Goal: Task Accomplishment & Management: Complete application form

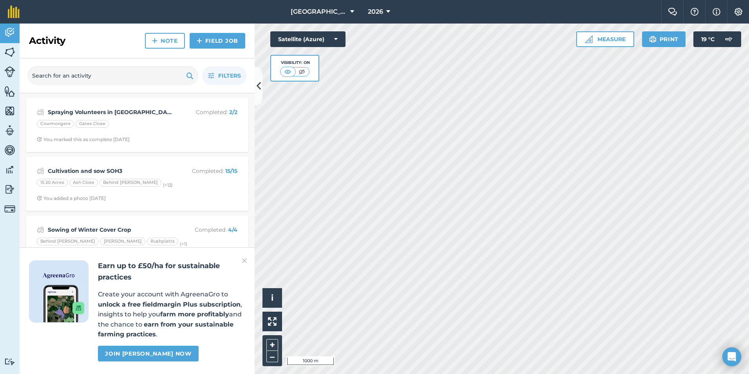
click at [243, 261] on img at bounding box center [244, 260] width 5 height 9
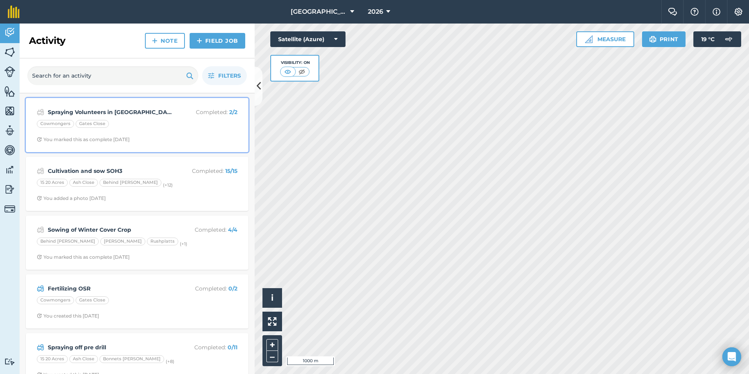
click at [113, 124] on div "Cowmongers Gates Close" at bounding box center [137, 125] width 200 height 10
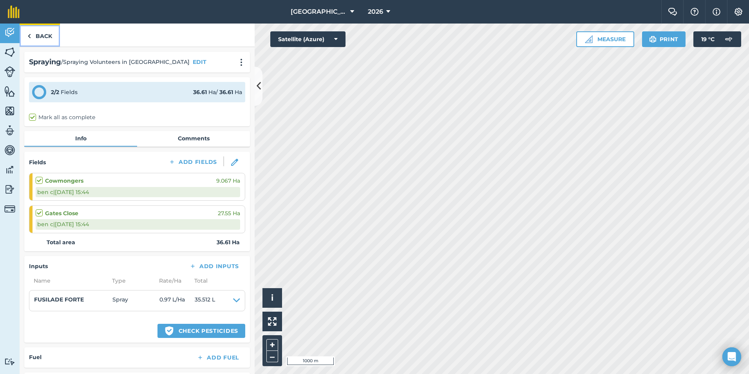
click at [41, 40] on link "Back" at bounding box center [40, 34] width 40 height 23
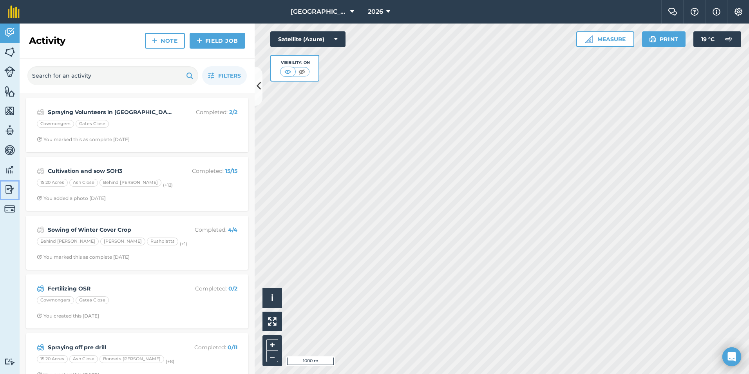
click at [9, 190] on img at bounding box center [9, 189] width 11 height 12
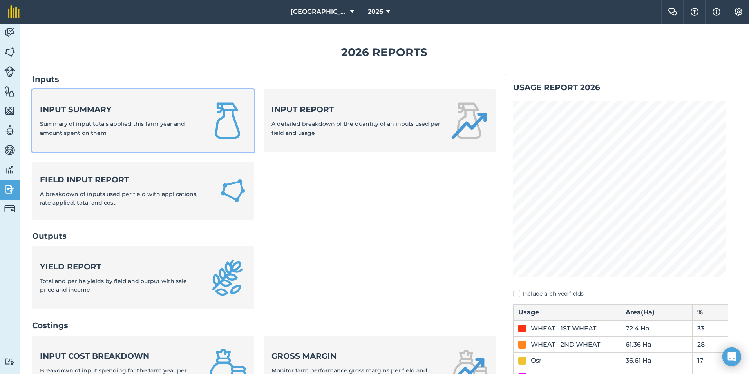
click at [105, 129] on div "Input summary Summary of input totals applied this farm year and amount spent o…" at bounding box center [119, 120] width 159 height 33
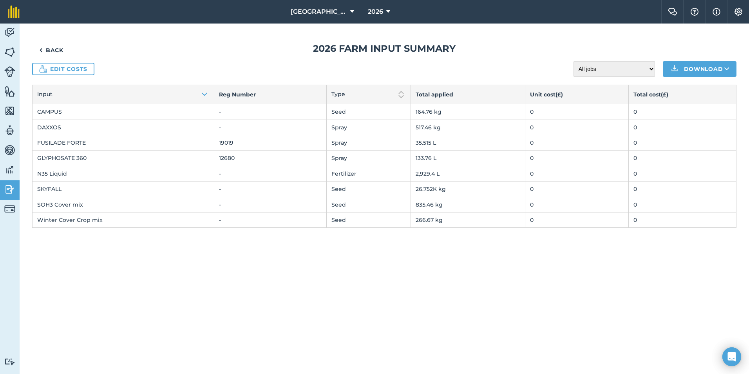
click at [644, 146] on td "0" at bounding box center [682, 142] width 108 height 15
click at [636, 145] on td "0" at bounding box center [682, 142] width 108 height 15
click at [58, 67] on link "Edit costs" at bounding box center [63, 69] width 62 height 13
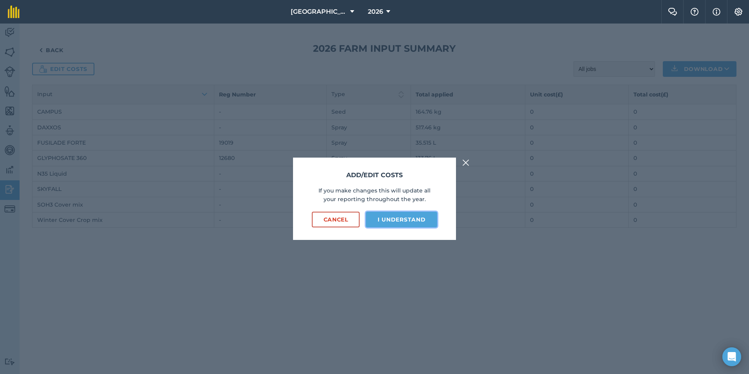
click at [401, 220] on button "I understand" at bounding box center [401, 219] width 71 height 16
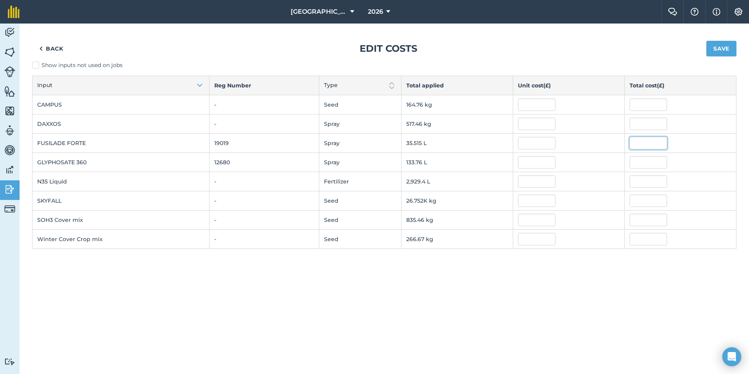
click at [659, 141] on input "text" at bounding box center [648, 143] width 38 height 13
type input "620"
type input "17.45746348236526"
click at [517, 332] on div "Back Edit costs Save Show inputs not used on jobs Input Reg Number Type Total a…" at bounding box center [384, 198] width 729 height 350
click at [319, 11] on span "Hyde Hall" at bounding box center [319, 11] width 56 height 9
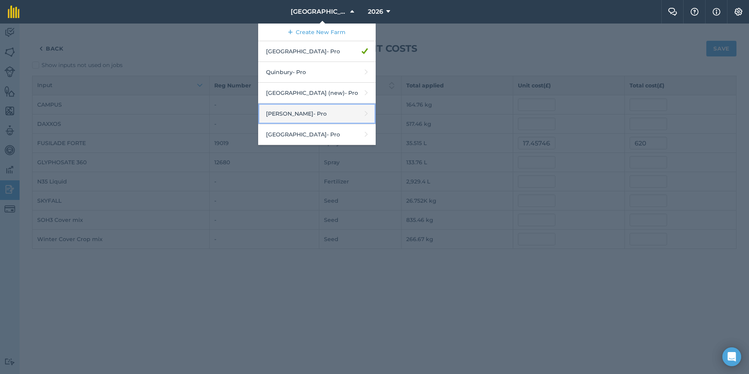
click at [307, 116] on link "Wilkerson - Pro" at bounding box center [316, 113] width 117 height 21
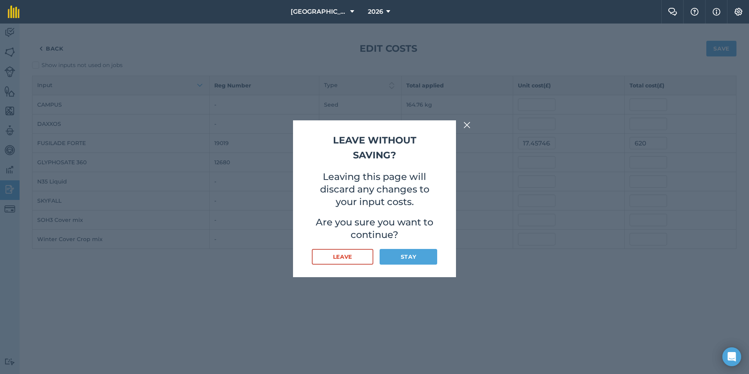
click at [466, 124] on img at bounding box center [466, 124] width 7 height 9
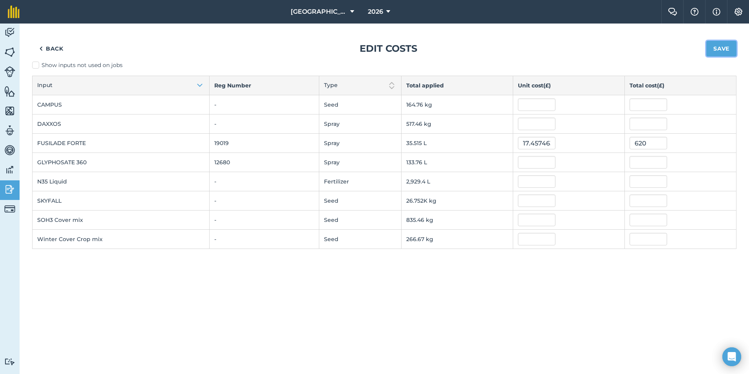
click at [727, 47] on button "Save" at bounding box center [721, 49] width 30 height 16
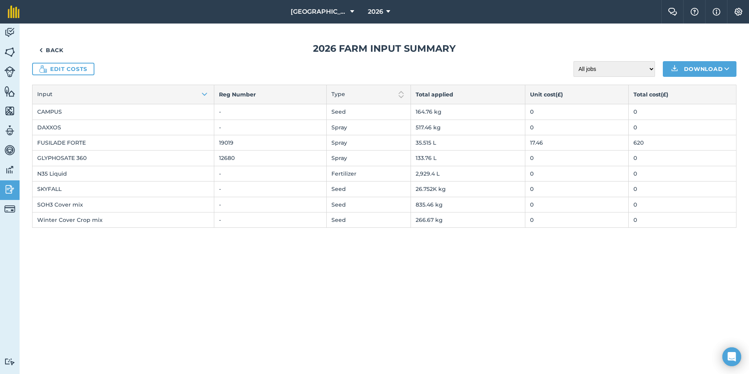
click at [646, 188] on td "0" at bounding box center [682, 188] width 108 height 15
click at [634, 191] on td "0" at bounding box center [682, 188] width 108 height 15
click at [56, 70] on link "Edit costs" at bounding box center [63, 69] width 62 height 13
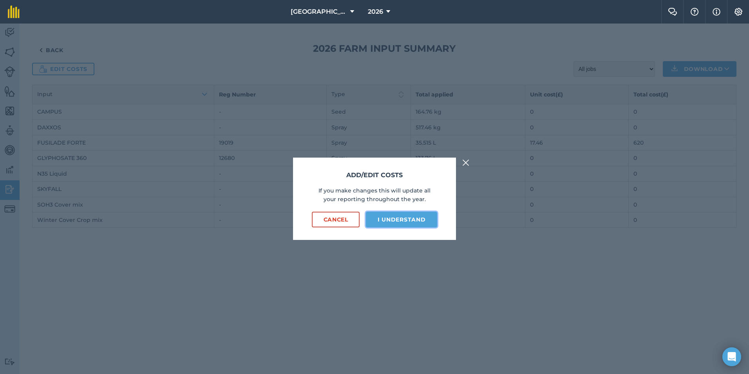
click at [408, 218] on button "I understand" at bounding box center [401, 219] width 71 height 16
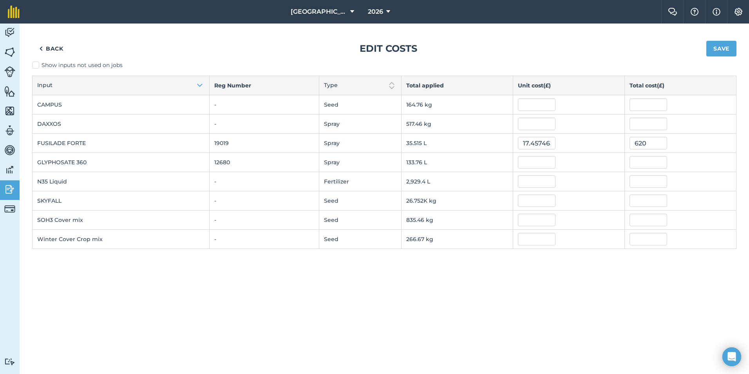
click at [645, 210] on td at bounding box center [681, 219] width 112 height 19
click at [643, 196] on input "text" at bounding box center [648, 200] width 38 height 13
type input "800"
type input "0.029904530906500904"
click at [638, 327] on div "Back Edit costs Save Show inputs not used on jobs Input Reg Number Type Total a…" at bounding box center [384, 198] width 729 height 350
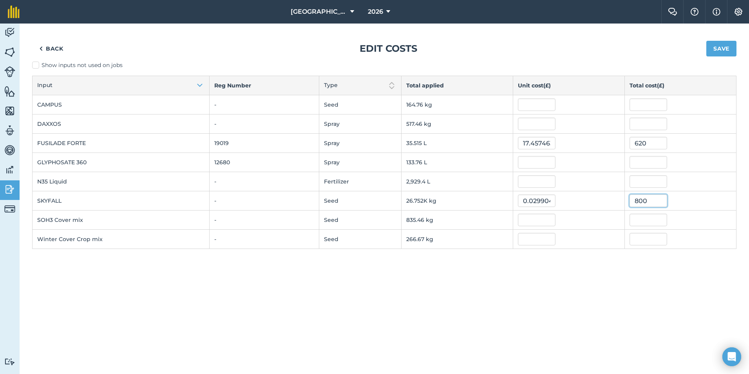
click at [654, 200] on input "800" at bounding box center [648, 200] width 38 height 13
type input "8000"
type input "0.29904530906500904"
type input "8,000"
click at [579, 292] on div "Back Edit costs Save Show inputs not used on jobs Input Reg Number Type Total a…" at bounding box center [384, 198] width 729 height 350
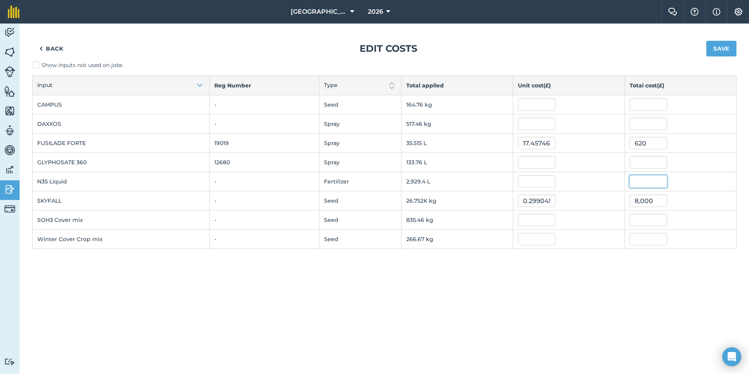
click at [642, 181] on input "text" at bounding box center [648, 181] width 38 height 13
click at [534, 184] on input "text" at bounding box center [537, 181] width 38 height 13
type input "0.43"
type input "1,259.6592"
click at [545, 297] on div "Back Edit costs Save Show inputs not used on jobs Input Reg Number Type Total a…" at bounding box center [384, 198] width 729 height 350
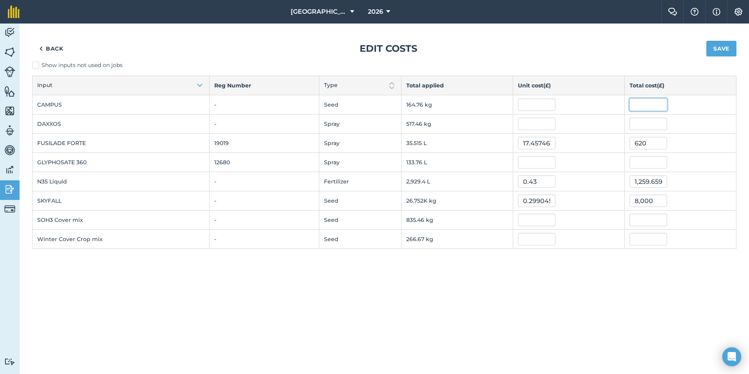
click at [637, 108] on input "text" at bounding box center [648, 104] width 38 height 13
type input "0"
click at [578, 49] on div "Back Edit costs Save" at bounding box center [384, 48] width 704 height 25
click at [652, 122] on input "text" at bounding box center [648, 123] width 38 height 13
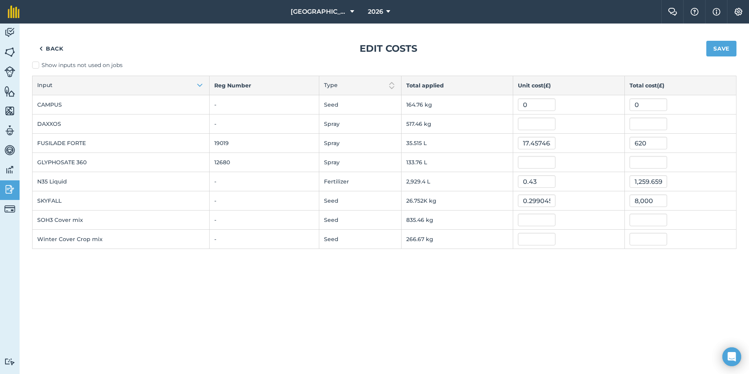
click at [619, 58] on div "Back Edit costs Save" at bounding box center [384, 48] width 704 height 25
click at [710, 47] on button "Save" at bounding box center [721, 49] width 30 height 16
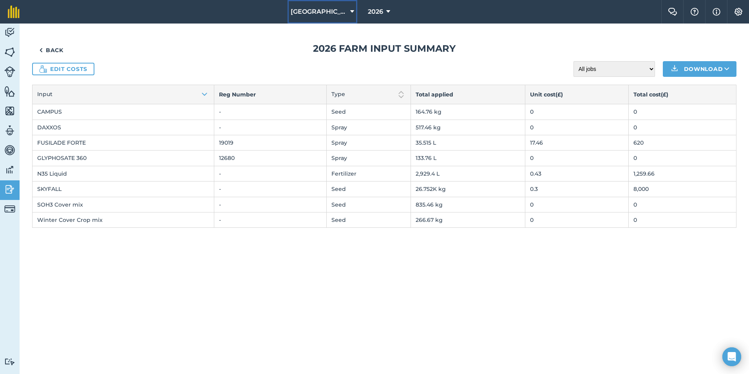
click at [350, 11] on icon at bounding box center [352, 11] width 4 height 9
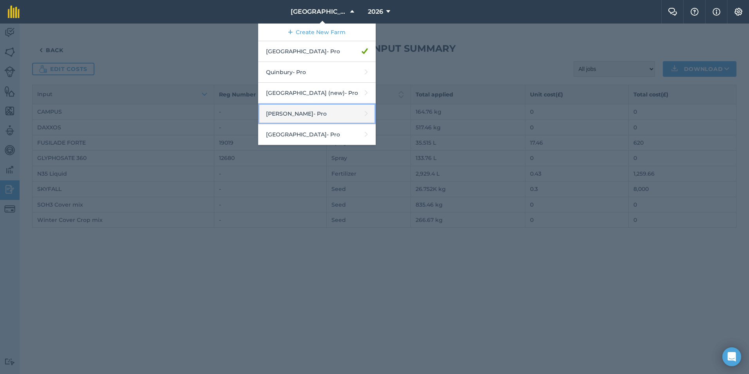
click at [307, 116] on link "Wilkerson - Pro" at bounding box center [316, 113] width 117 height 21
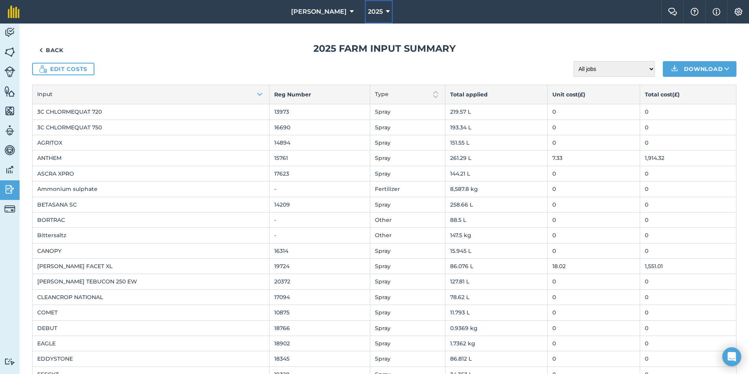
click at [374, 9] on button "2025" at bounding box center [379, 11] width 28 height 23
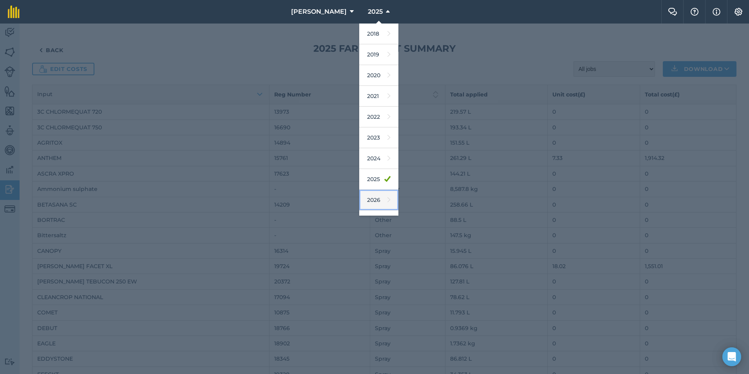
click at [367, 201] on link "2026" at bounding box center [378, 200] width 39 height 21
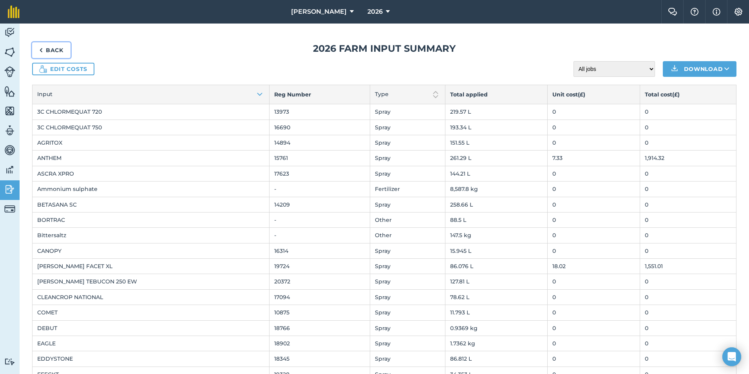
click at [59, 50] on link "Back" at bounding box center [51, 50] width 38 height 16
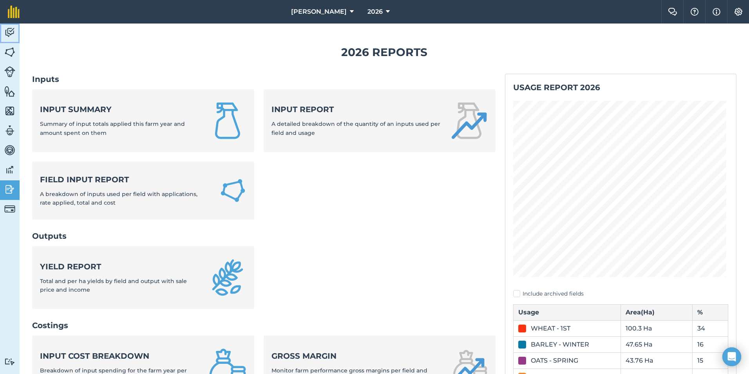
click at [12, 33] on img at bounding box center [9, 33] width 11 height 12
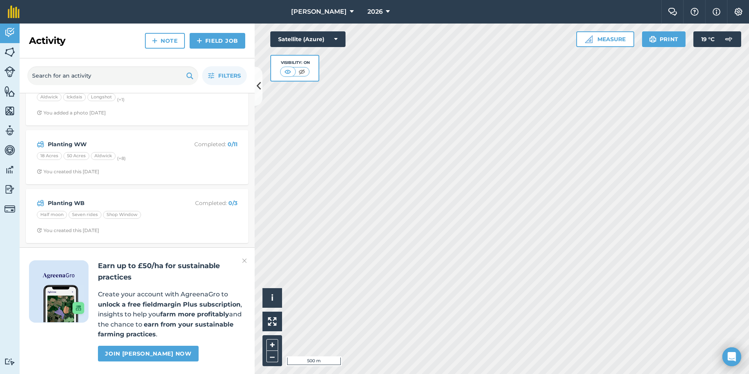
scroll to position [39, 0]
click at [243, 263] on img at bounding box center [244, 260] width 5 height 9
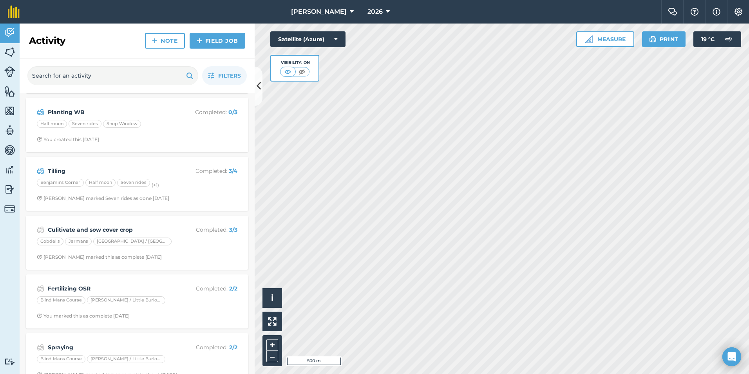
scroll to position [135, 0]
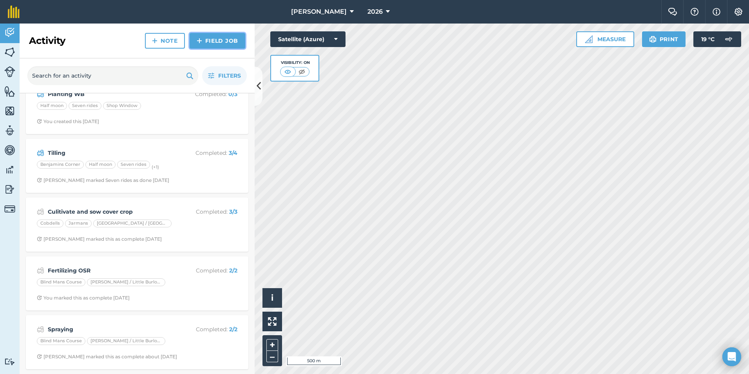
click at [227, 44] on link "Field Job" at bounding box center [218, 41] width 56 height 16
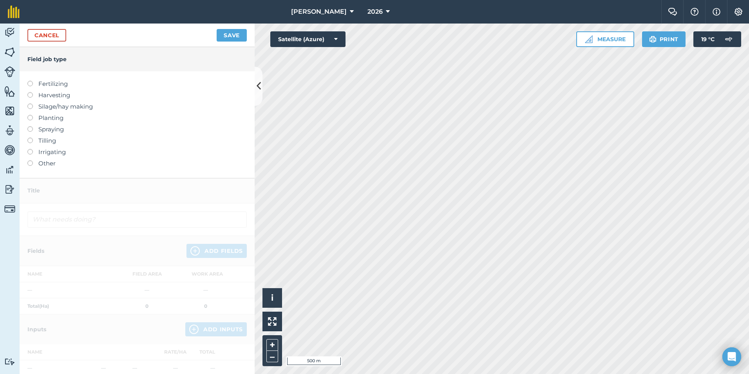
click at [39, 126] on label "Spraying" at bounding box center [136, 129] width 219 height 9
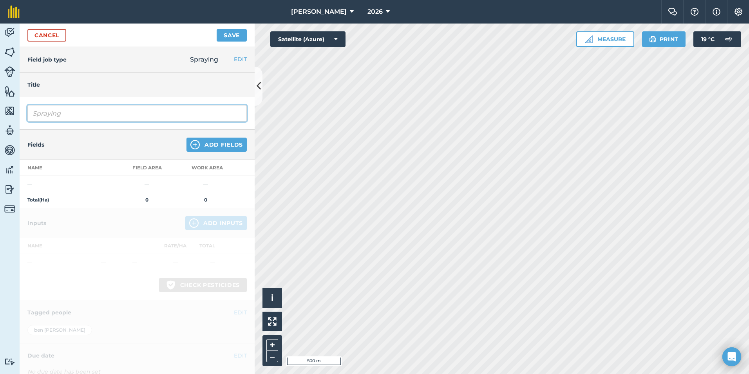
click at [92, 115] on input "Spraying" at bounding box center [136, 113] width 219 height 16
type input "Spraying Sugar Beet fungicide"
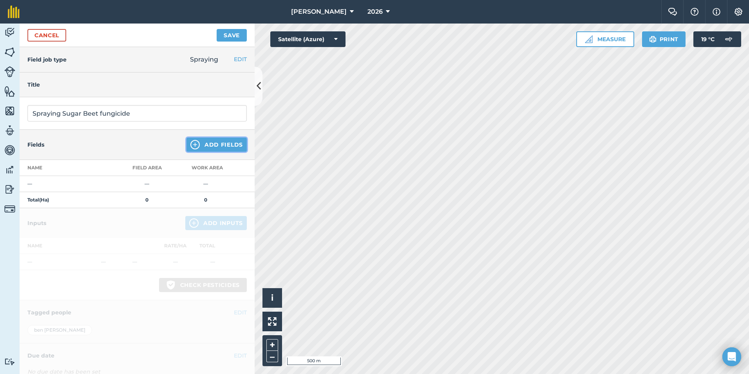
click at [191, 142] on img at bounding box center [194, 144] width 9 height 9
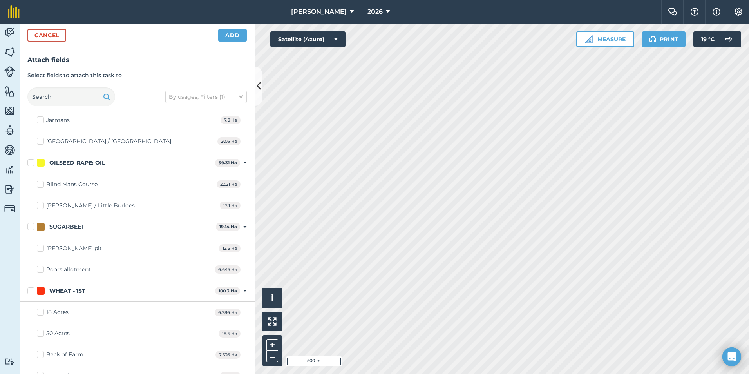
scroll to position [196, 0]
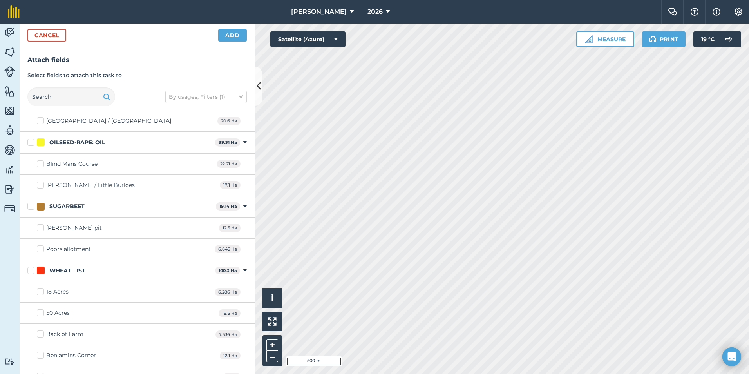
click at [31, 204] on label "SUGARBEET" at bounding box center [119, 206] width 185 height 8
click at [31, 204] on input "SUGARBEET" at bounding box center [29, 204] width 5 height 5
checkbox input "true"
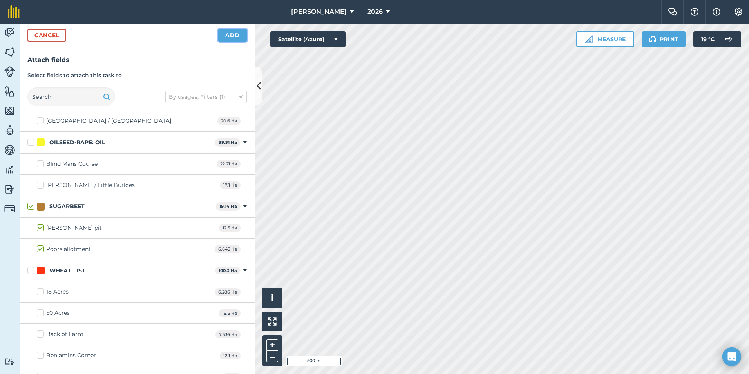
click at [232, 35] on button "Add" at bounding box center [232, 35] width 29 height 13
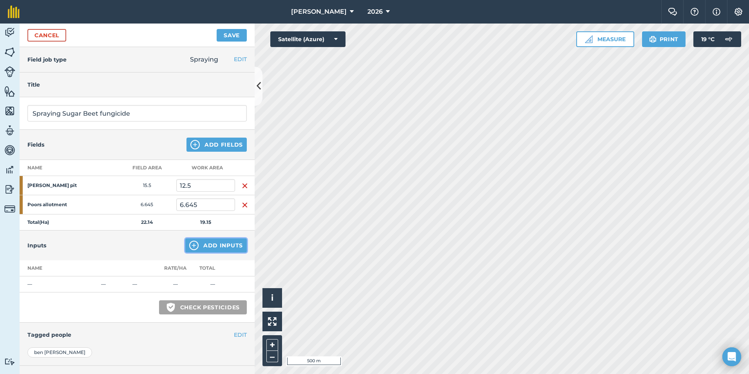
click at [201, 248] on button "Add Inputs" at bounding box center [215, 245] width 61 height 14
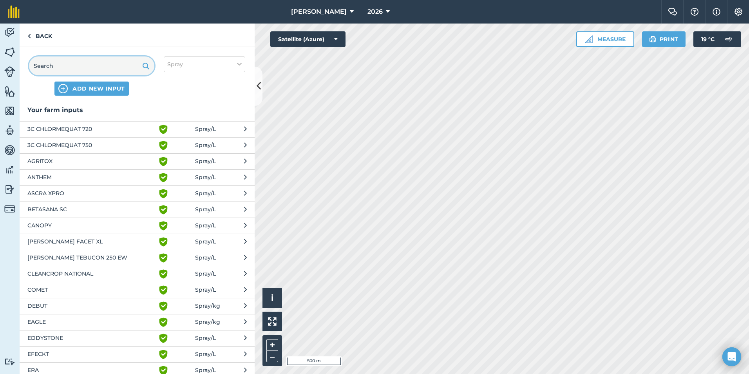
click at [101, 67] on input "text" at bounding box center [91, 65] width 125 height 19
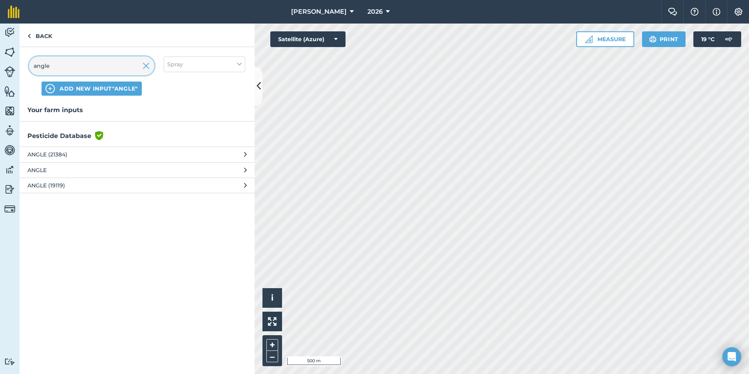
type input "angle"
click at [63, 181] on span "ANGLE (19119)" at bounding box center [91, 185] width 128 height 9
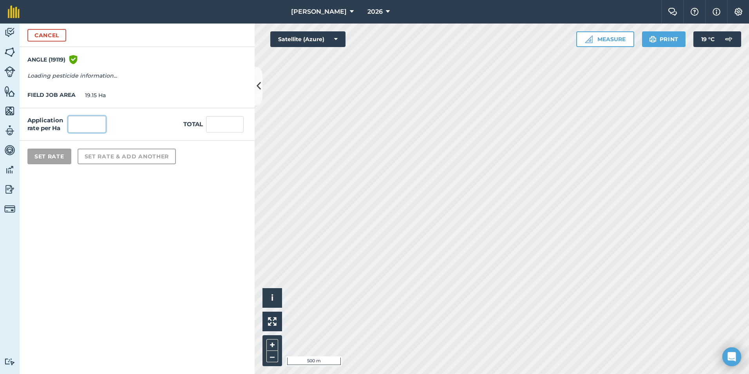
click at [91, 118] on input "text" at bounding box center [87, 124] width 38 height 16
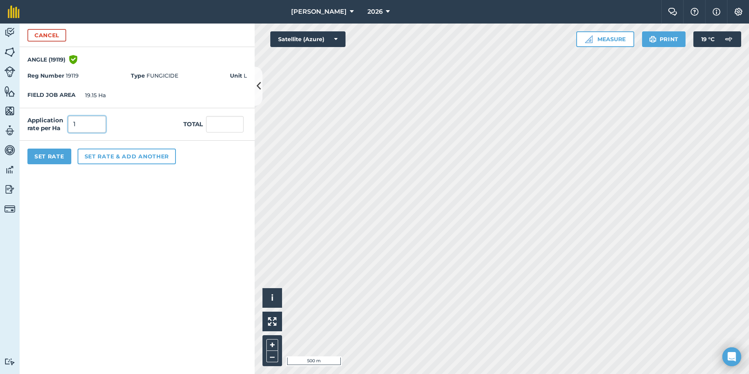
type input "1"
type input "19.14"
click at [139, 220] on form "Cancel ANGLE (19119) Green shield with white tick Reg Number 19119 Type FUNGICI…" at bounding box center [137, 198] width 235 height 350
click at [40, 38] on button "Cancel" at bounding box center [46, 35] width 39 height 13
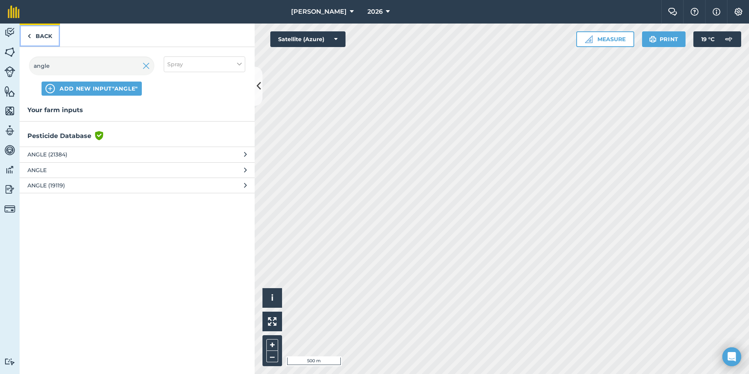
click at [37, 36] on link "Back" at bounding box center [40, 34] width 40 height 23
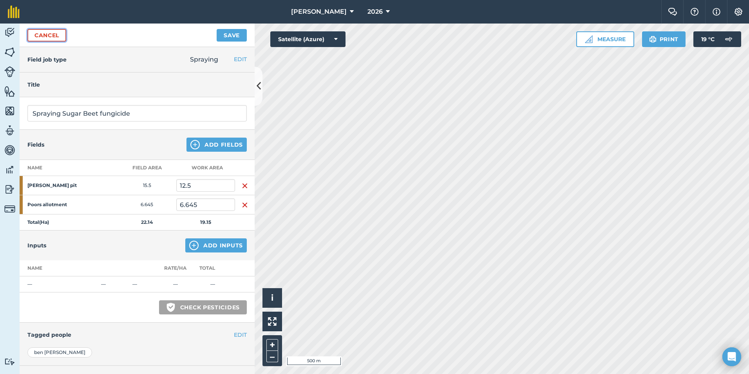
click at [42, 33] on link "Cancel" at bounding box center [46, 35] width 39 height 13
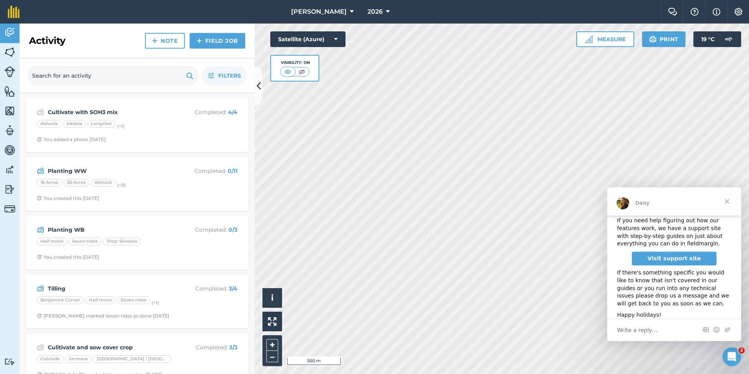
scroll to position [102, 0]
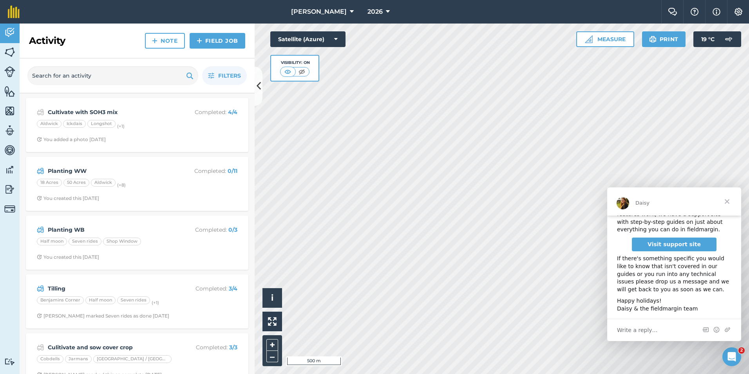
click at [728, 199] on span "Close" at bounding box center [727, 201] width 28 height 28
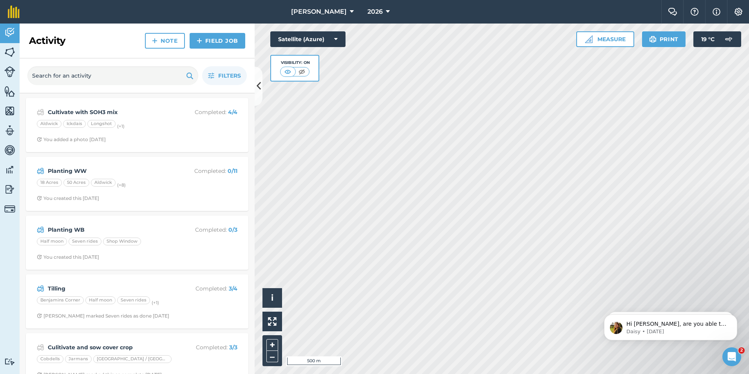
scroll to position [0, 0]
click at [656, 330] on p "Daisy • [DATE]" at bounding box center [676, 331] width 101 height 7
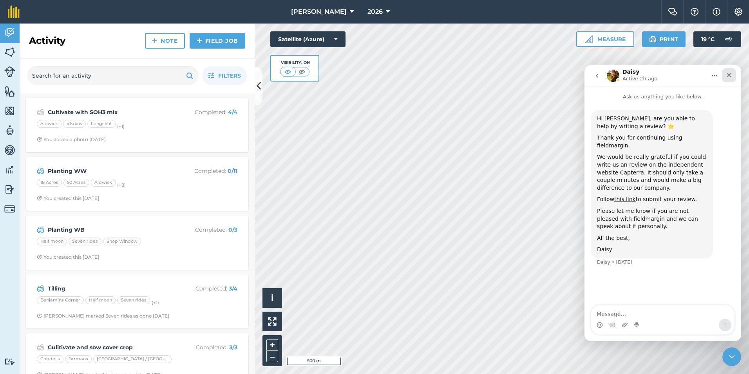
click at [731, 71] on div "Close" at bounding box center [729, 75] width 14 height 14
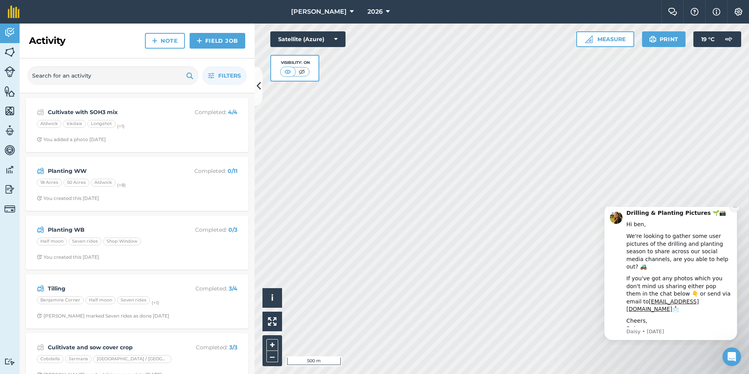
click at [736, 208] on icon "Dismiss notification" at bounding box center [735, 206] width 4 height 4
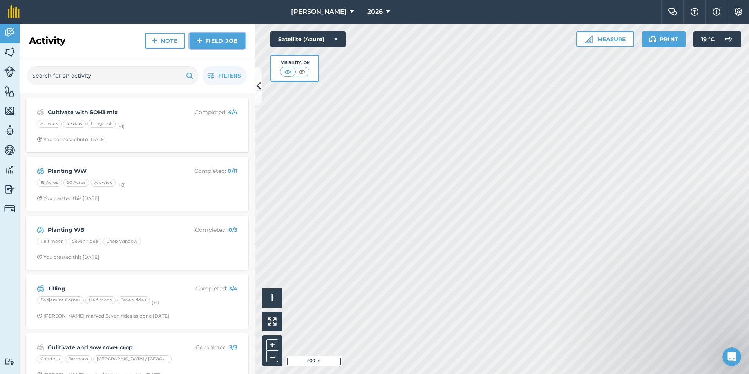
click at [214, 41] on link "Field Job" at bounding box center [218, 41] width 56 height 16
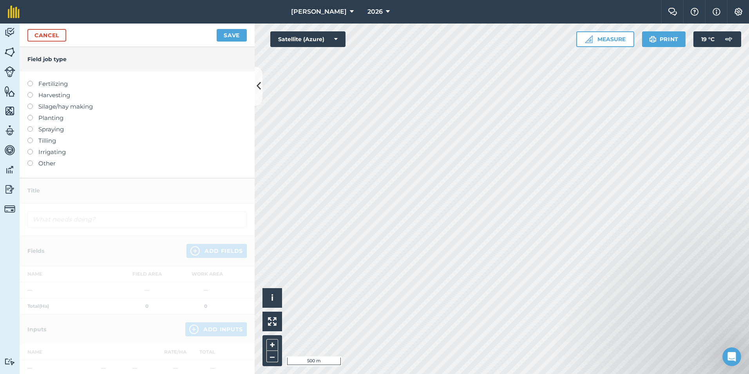
click at [52, 133] on label "Spraying" at bounding box center [136, 129] width 219 height 9
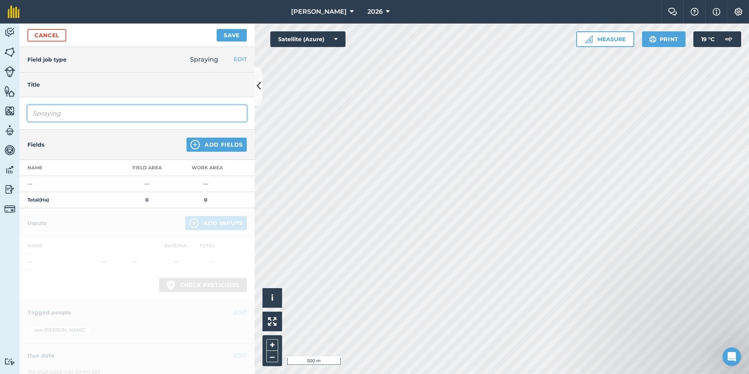
click at [90, 114] on input "Spraying" at bounding box center [136, 113] width 219 height 16
type input "Spraying S Beet"
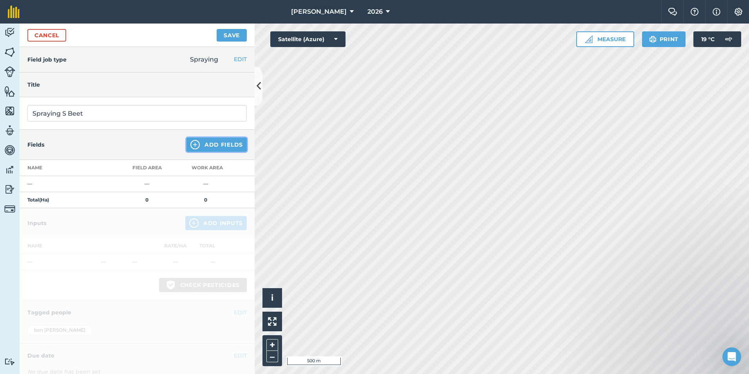
click at [190, 147] on img at bounding box center [194, 144] width 9 height 9
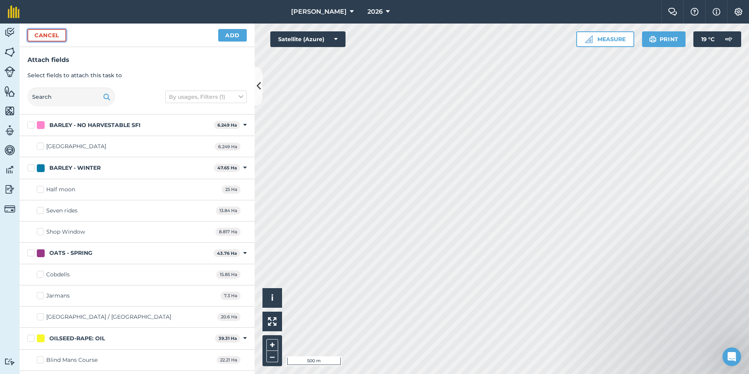
click at [63, 34] on button "Cancel" at bounding box center [46, 35] width 39 height 13
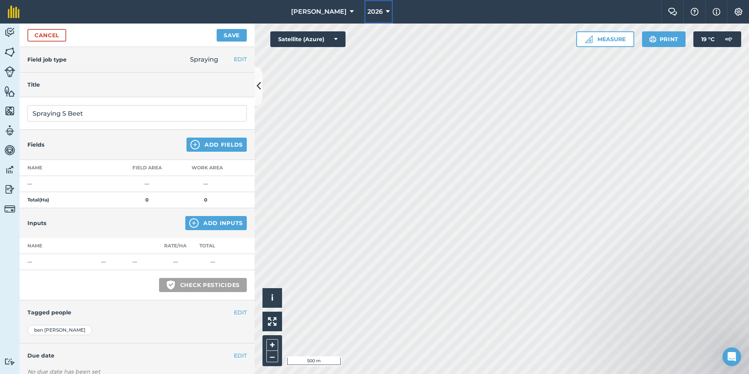
click at [386, 14] on icon at bounding box center [388, 11] width 4 height 9
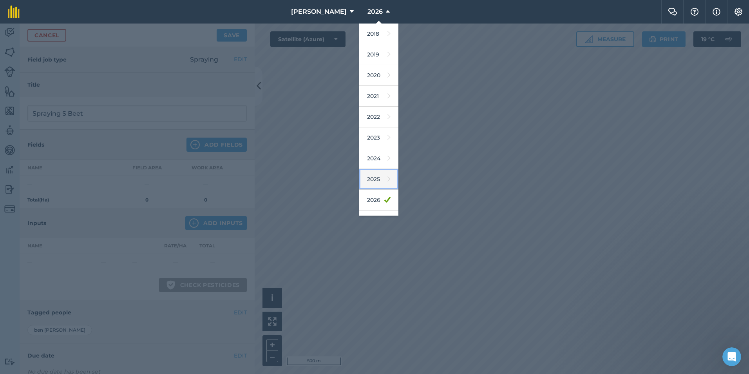
click at [363, 180] on link "2025" at bounding box center [378, 179] width 39 height 21
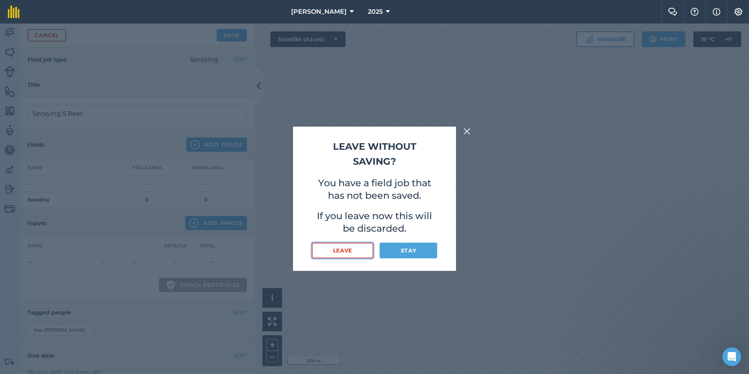
click at [365, 255] on button "Leave" at bounding box center [342, 250] width 61 height 16
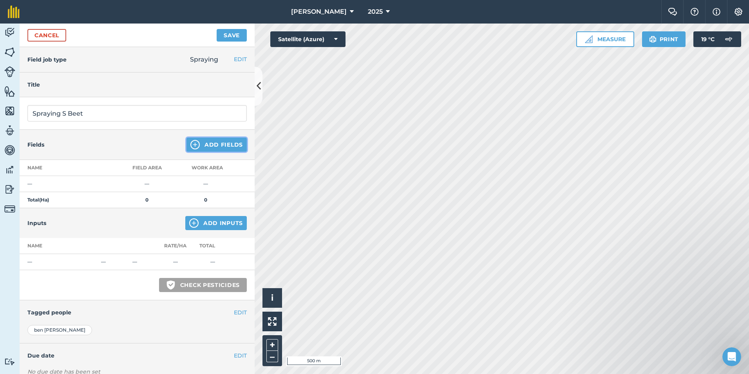
click at [195, 143] on button "Add Fields" at bounding box center [216, 144] width 60 height 14
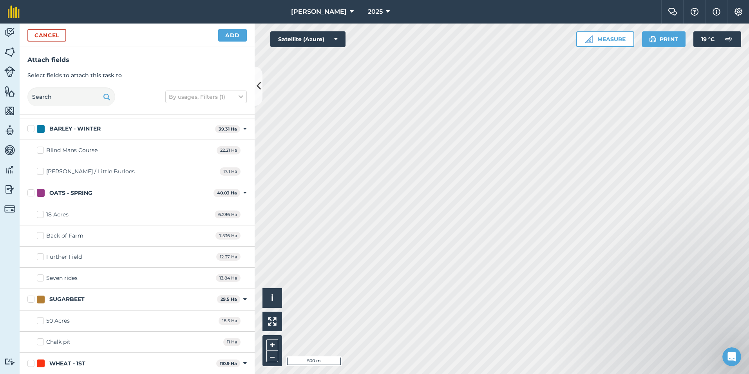
scroll to position [157, 0]
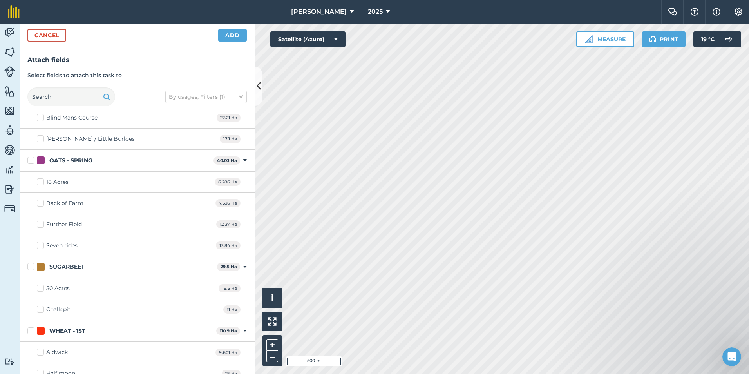
click at [30, 268] on label "SUGARBEET" at bounding box center [120, 266] width 186 height 8
click at [30, 267] on input "SUGARBEET" at bounding box center [29, 264] width 5 height 5
checkbox input "true"
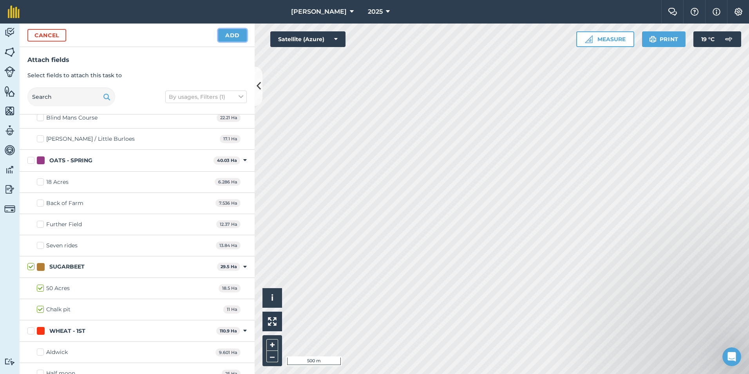
click at [236, 37] on button "Add" at bounding box center [232, 35] width 29 height 13
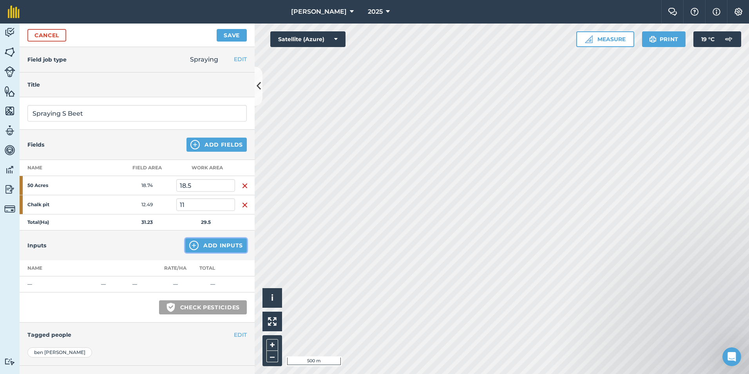
click at [208, 246] on button "Add Inputs" at bounding box center [215, 245] width 61 height 14
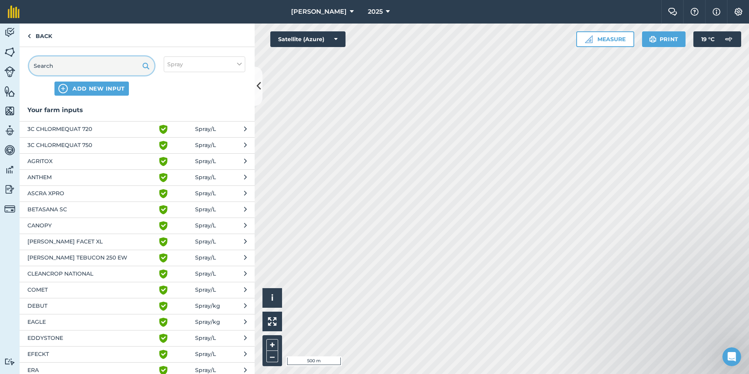
click at [76, 70] on input "text" at bounding box center [91, 65] width 125 height 19
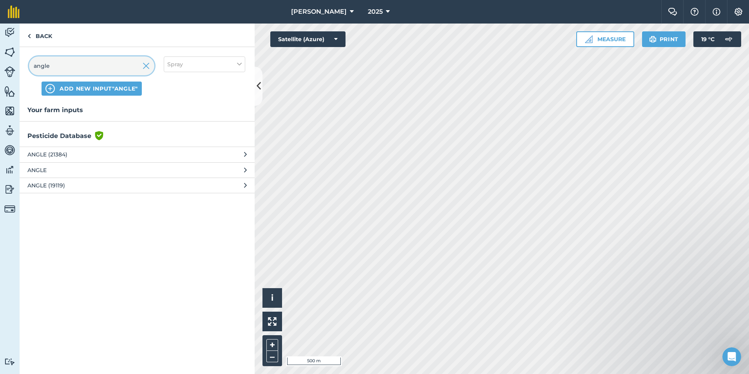
type input "angle"
click at [54, 187] on span "ANGLE (19119)" at bounding box center [91, 185] width 128 height 9
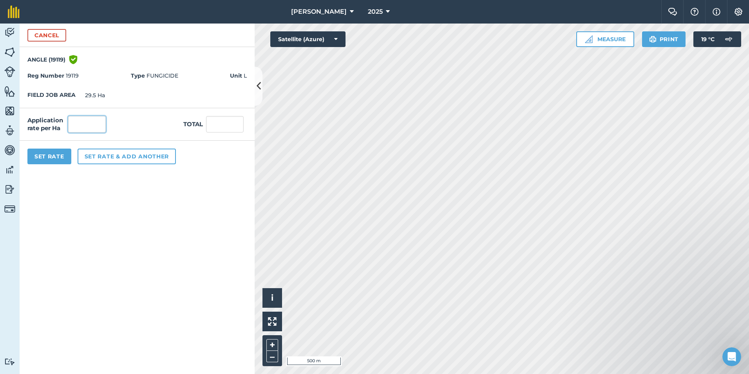
click at [87, 125] on input "text" at bounding box center [87, 124] width 38 height 16
type input "1"
type input "29.5"
click at [157, 210] on form "Cancel ANGLE (19119) Green shield with white tick Reg Number 19119 Type FUNGICI…" at bounding box center [137, 198] width 235 height 350
click at [64, 160] on button "Set Rate" at bounding box center [49, 156] width 44 height 16
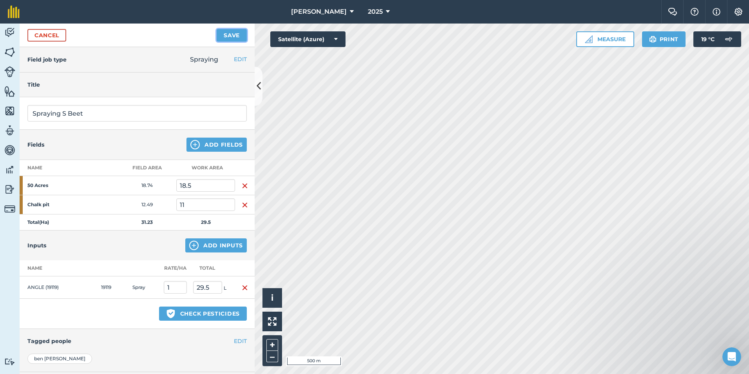
click at [221, 33] on button "Save" at bounding box center [232, 35] width 30 height 13
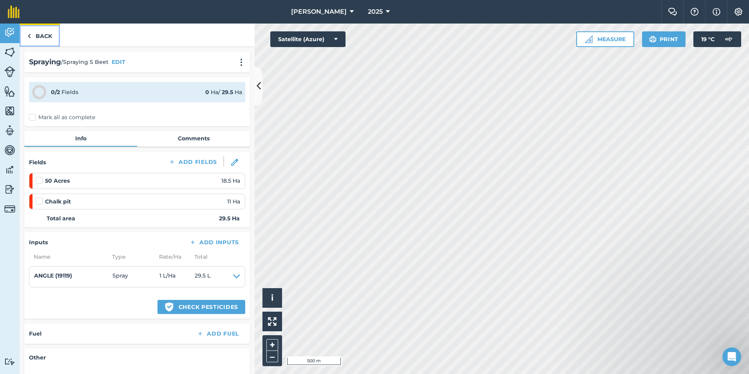
click at [49, 37] on link "Back" at bounding box center [40, 34] width 40 height 23
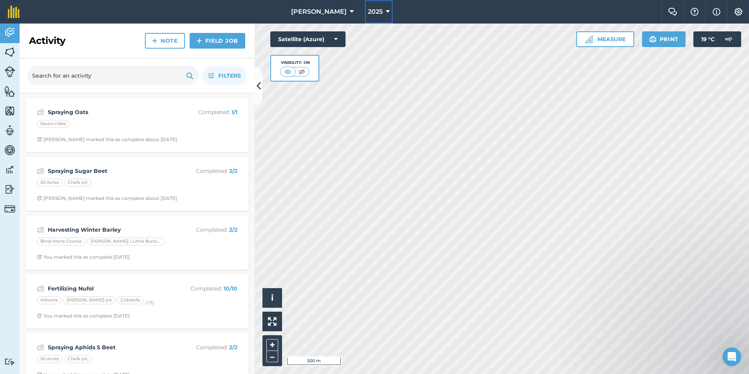
click at [386, 13] on icon at bounding box center [388, 11] width 4 height 9
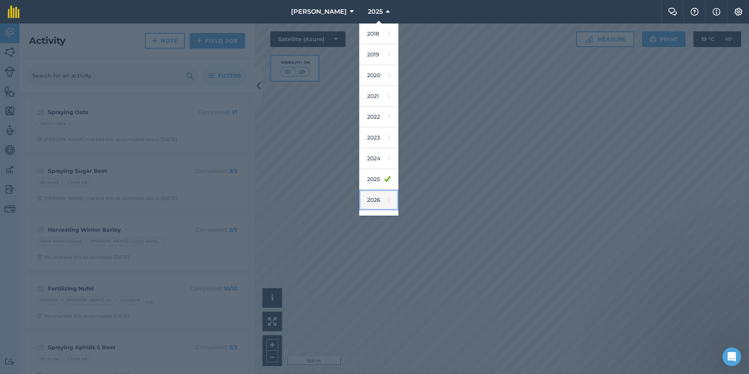
click at [387, 200] on icon at bounding box center [388, 199] width 3 height 11
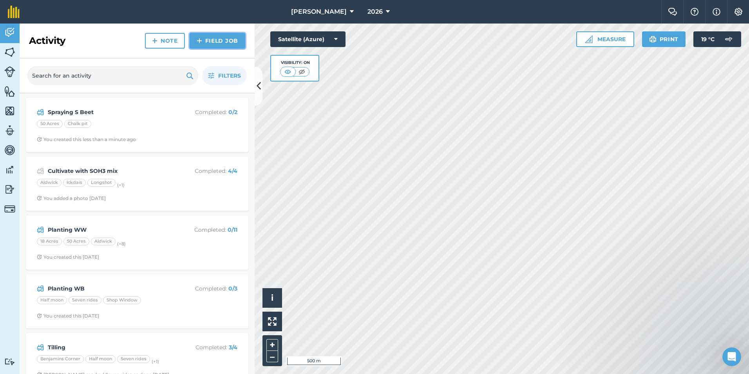
click at [225, 44] on link "Field Job" at bounding box center [218, 41] width 56 height 16
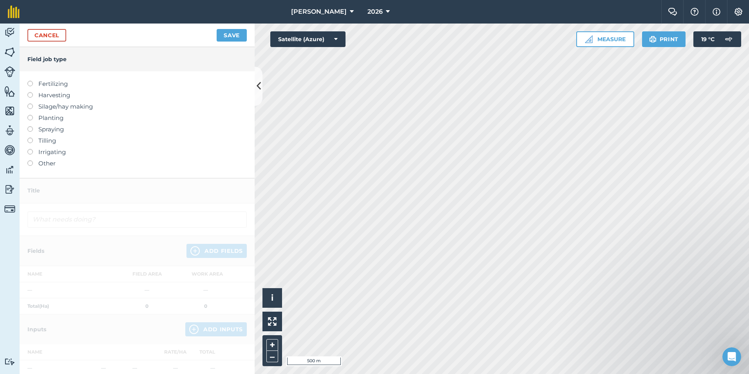
click at [43, 129] on label "Spraying" at bounding box center [136, 129] width 219 height 9
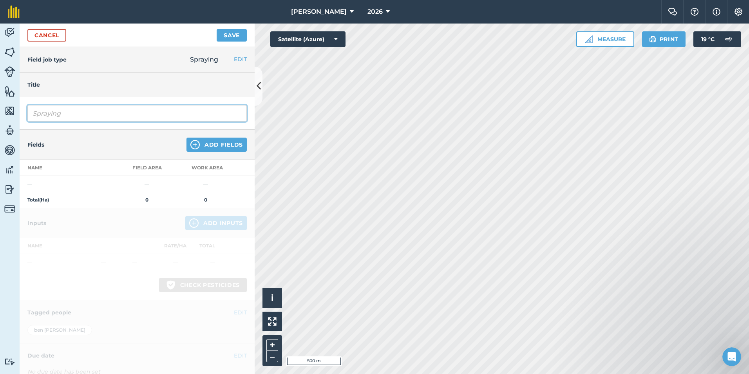
click at [89, 110] on input "Spraying" at bounding box center [136, 113] width 219 height 16
type input "Spraying OSR Graminicide"
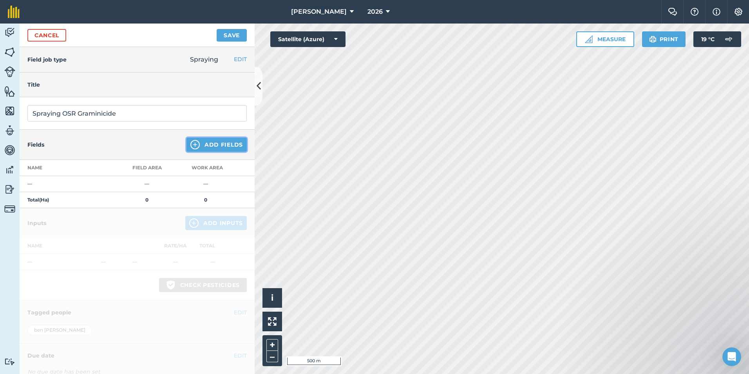
click at [195, 141] on button "Add Fields" at bounding box center [216, 144] width 60 height 14
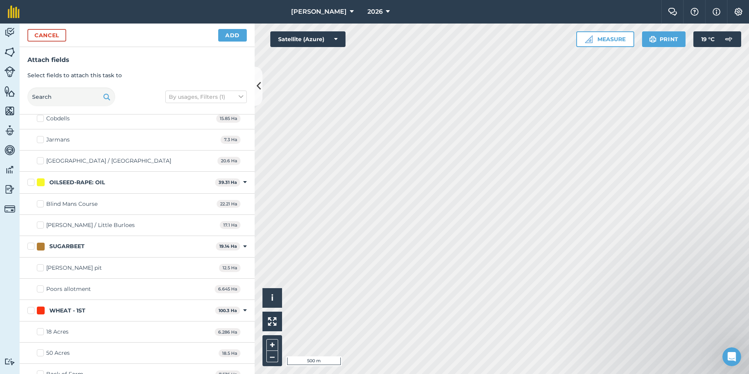
scroll to position [157, 0]
click at [25, 181] on div "OILSEED-RAPE: OIL 39.31 Ha Toggle showing OILSEED-RAPE: OIL fields" at bounding box center [137, 182] width 235 height 22
click at [29, 180] on label "OILSEED-RAPE: OIL" at bounding box center [119, 181] width 184 height 8
click at [29, 180] on input "OILSEED-RAPE: OIL" at bounding box center [29, 179] width 5 height 5
checkbox input "true"
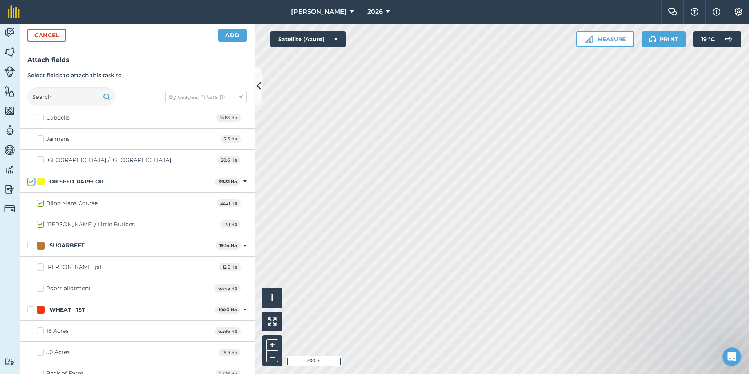
checkbox input "true"
click at [230, 36] on button "Add" at bounding box center [232, 35] width 29 height 13
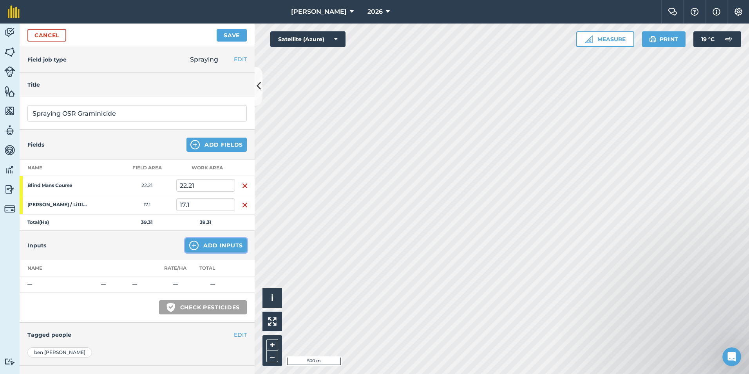
click at [198, 246] on button "Add Inputs" at bounding box center [215, 245] width 61 height 14
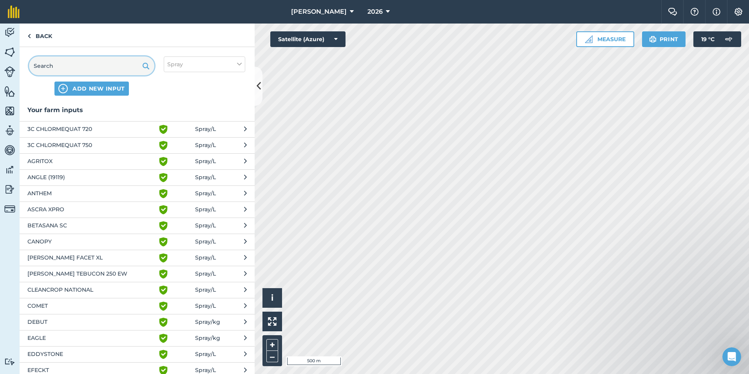
click at [75, 70] on input "text" at bounding box center [91, 65] width 125 height 19
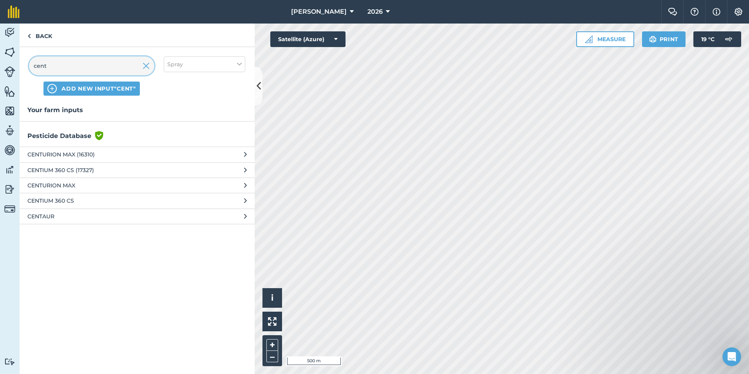
type input "cent"
click at [78, 154] on span "CENTURION MAX (16310)" at bounding box center [91, 154] width 128 height 9
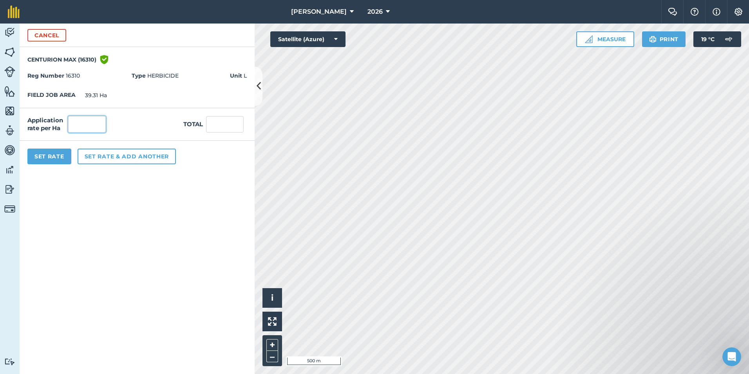
click at [92, 123] on input "text" at bounding box center [87, 124] width 38 height 16
type input "1"
type input "39.31"
click at [117, 216] on form "Cancel CENTURION MAX (16310) Green shield with white tick Reg Number 16310 Type…" at bounding box center [137, 198] width 235 height 350
click at [103, 156] on button "Set rate & add another" at bounding box center [127, 156] width 98 height 16
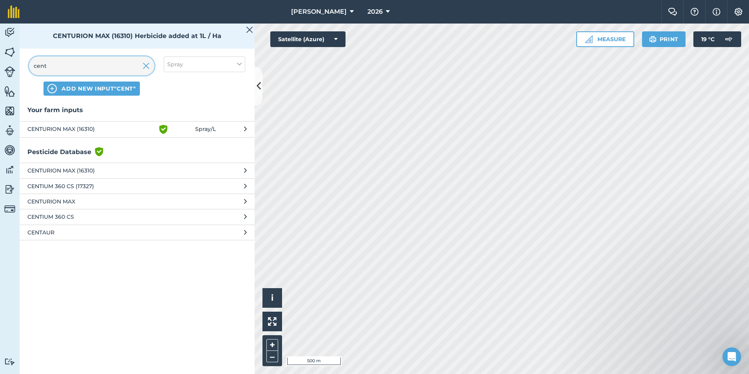
click at [119, 69] on input "cent" at bounding box center [91, 65] width 125 height 19
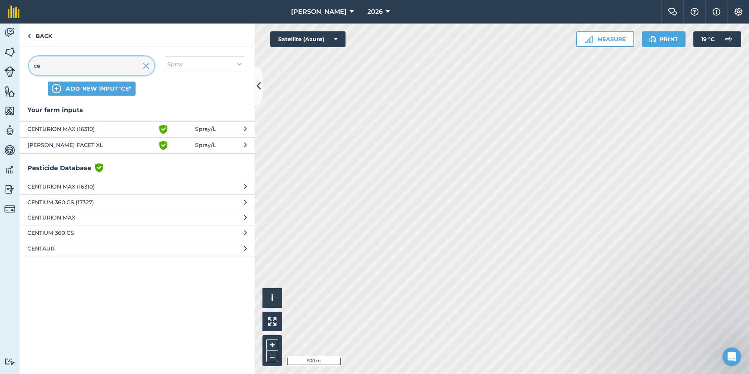
type input "c"
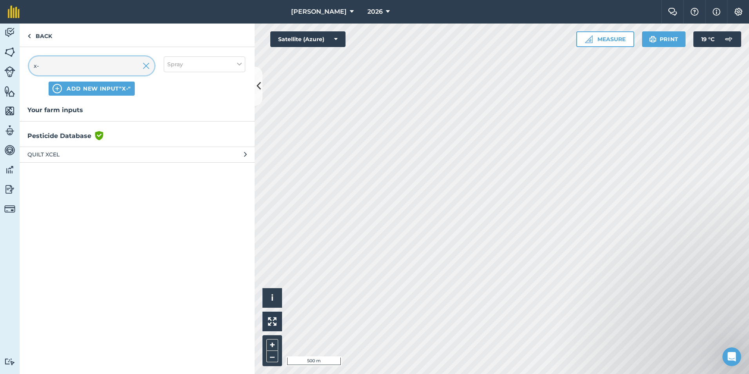
type input "x"
type input "X-CHANGE"
click at [131, 88] on span "ADD NEW INPUT "X-CHANGE"" at bounding box center [98, 89] width 90 height 8
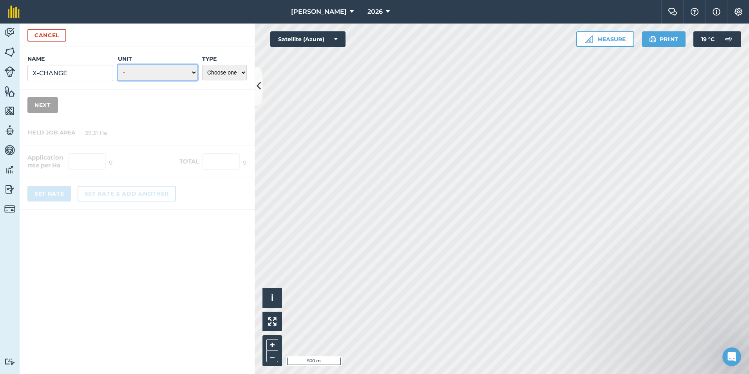
click at [149, 69] on select "- Grams/g Kilograms/kg Metric tonnes/t Millilitres/ml Litres/L Ounces/oz Pounds…" at bounding box center [157, 73] width 79 height 16
select select "LITRES"
click at [118, 65] on select "- Grams/g Kilograms/kg Metric tonnes/t Millilitres/ml Litres/L Ounces/oz Pounds…" at bounding box center [157, 73] width 79 height 16
click at [237, 77] on select "Choose one Fertilizer Seed Spray Fuel Other" at bounding box center [224, 73] width 45 height 16
select select "OTHER"
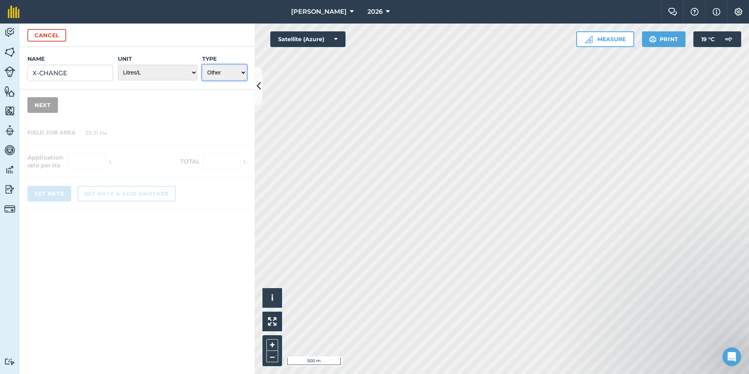
click at [202, 65] on select "Choose one Fertilizer Seed Spray Fuel Other" at bounding box center [224, 73] width 45 height 16
click at [43, 108] on button "Next" at bounding box center [42, 105] width 31 height 16
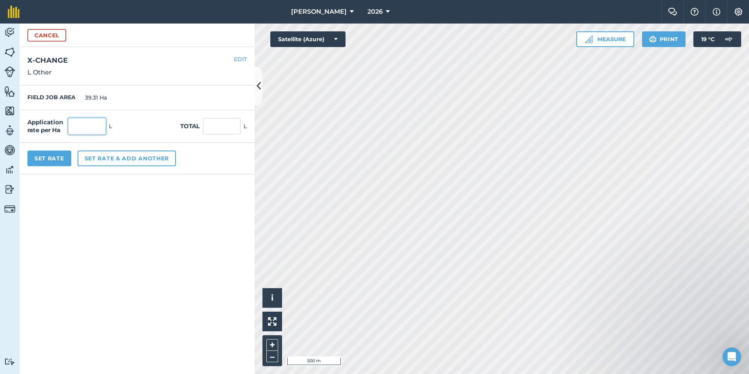
click at [103, 128] on input "text" at bounding box center [87, 126] width 38 height 16
type input "0.25"
type input "9.828"
click at [137, 281] on form "Cancel Name X-CHANGE Unit - Grams/g Kilograms/kg Metric tonnes/t Millilitres/ml…" at bounding box center [137, 198] width 235 height 350
click at [52, 159] on button "Set Rate" at bounding box center [49, 158] width 44 height 16
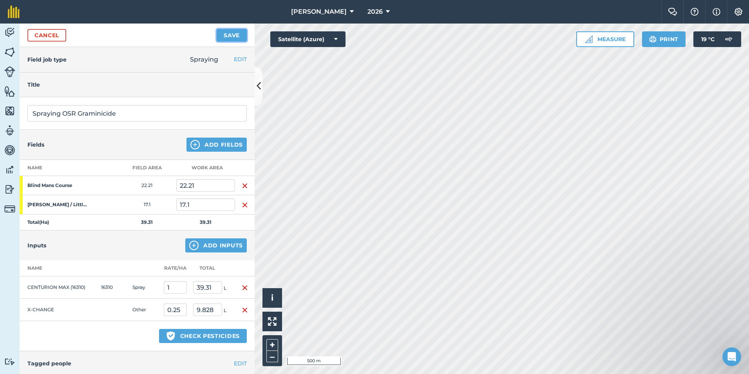
click at [240, 36] on button "Save" at bounding box center [232, 35] width 30 height 13
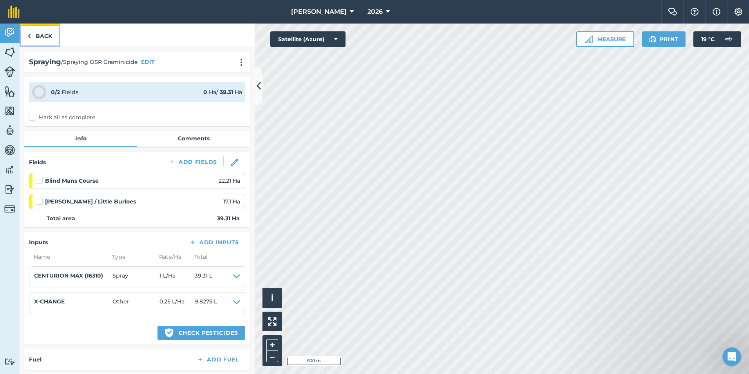
click at [34, 34] on link "Back" at bounding box center [40, 34] width 40 height 23
